Goal: Complete application form: Complete application form

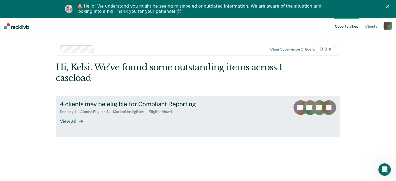
click at [65, 122] on div "View all" at bounding box center [74, 119] width 29 height 10
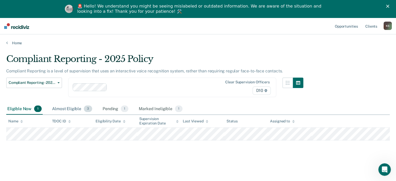
click at [81, 111] on div "Almost Eligible 3" at bounding box center [72, 108] width 42 height 11
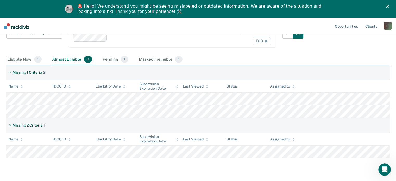
scroll to position [52, 0]
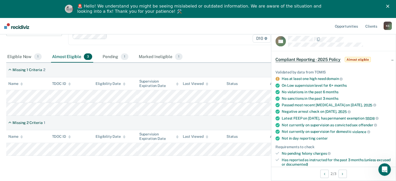
click at [215, 165] on div "Compliant Reporting - 2025 Policy Compliant Reporting is a level of supervision…" at bounding box center [197, 86] width 383 height 169
click at [221, 47] on div "Compliant Reporting - 2025 Policy Supervision Level Downgrade Suspension of Dir…" at bounding box center [154, 39] width 297 height 26
click at [102, 56] on div "Pending 1" at bounding box center [115, 56] width 28 height 11
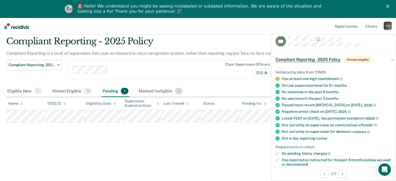
click at [150, 86] on div "Marked Ineligible 1" at bounding box center [161, 91] width 46 height 11
click at [97, 89] on div "Eligible Now 1 Almost Eligible 3 Pending 1 Marked Ineligible 1" at bounding box center [94, 91] width 177 height 11
click at [78, 90] on div "Almost Eligible 3" at bounding box center [72, 91] width 42 height 11
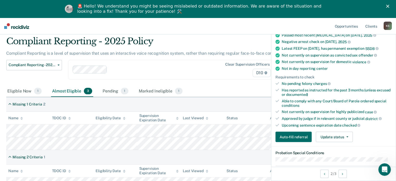
scroll to position [78, 0]
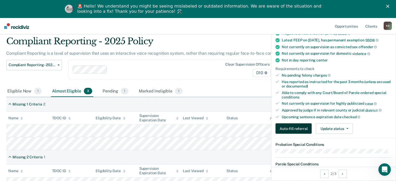
click at [293, 132] on button "Auto-fill referral" at bounding box center [293, 128] width 36 height 10
